Goal: Task Accomplishment & Management: Complete application form

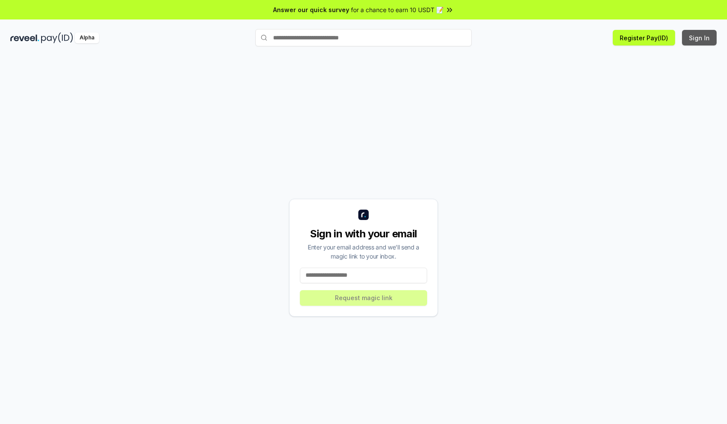
click at [700, 38] on button "Sign In" at bounding box center [699, 38] width 35 height 16
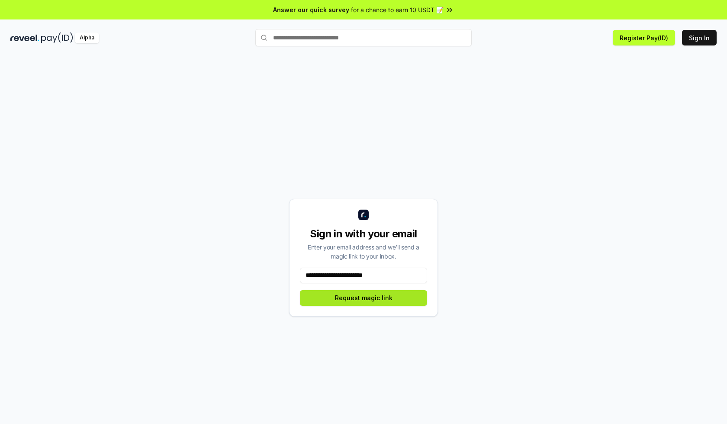
type input "**********"
click at [364, 297] on button "Request magic link" at bounding box center [363, 298] width 127 height 16
